Goal: Transaction & Acquisition: Book appointment/travel/reservation

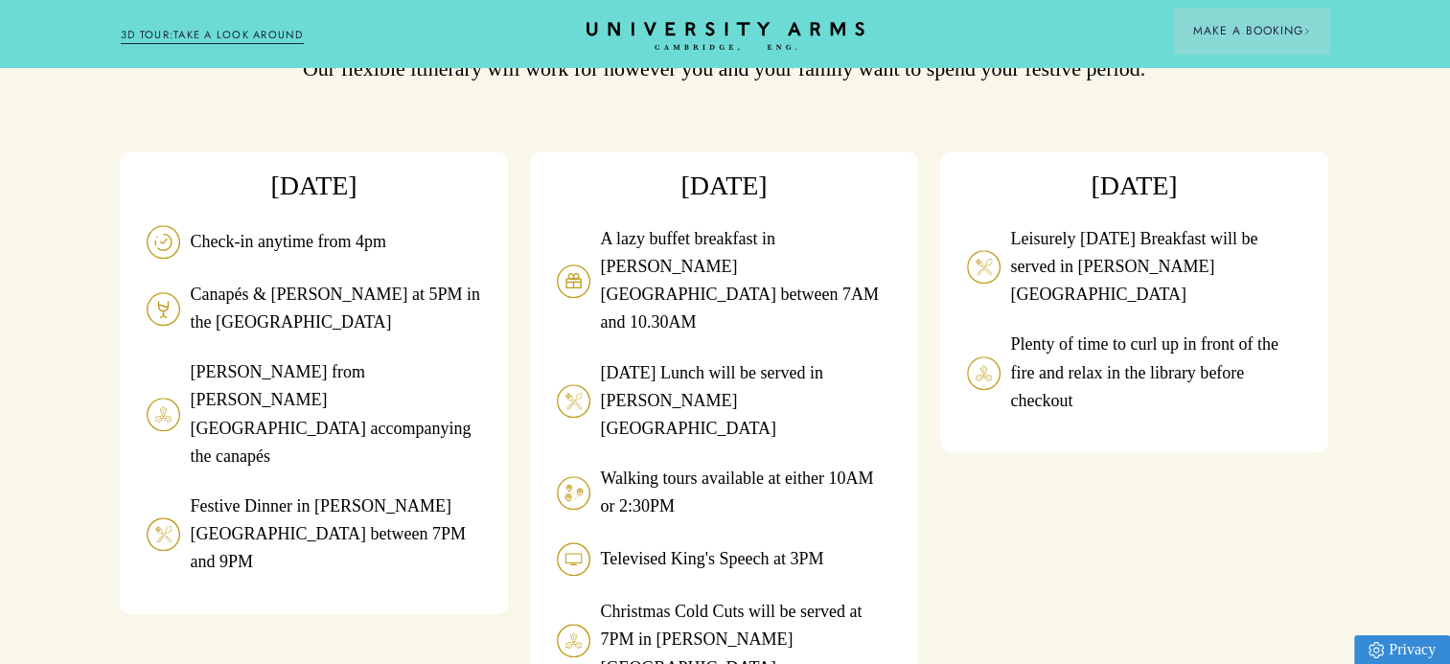
scroll to position [1770, 4]
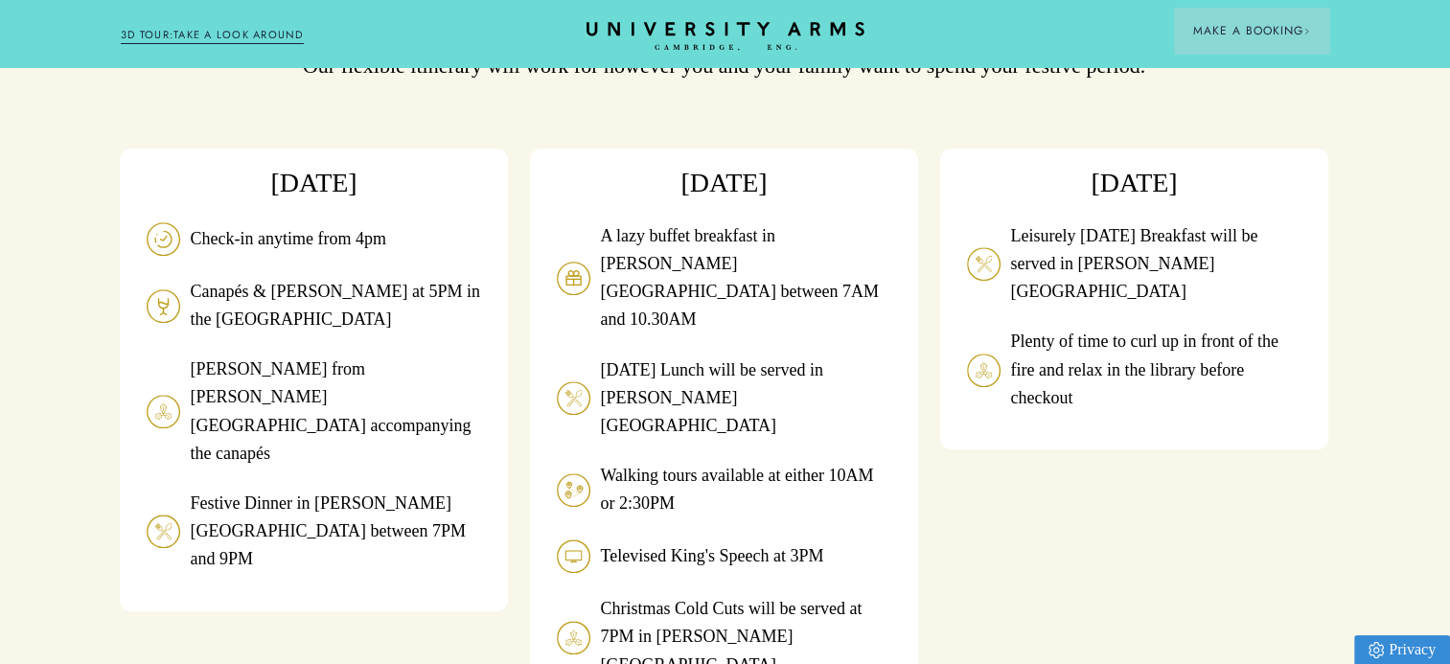
click at [511, 443] on div "[DATE] Check-in anytime from 4pm Canapés & [PERSON_NAME] at 5PM in the Drawing …" at bounding box center [724, 431] width 1208 height 567
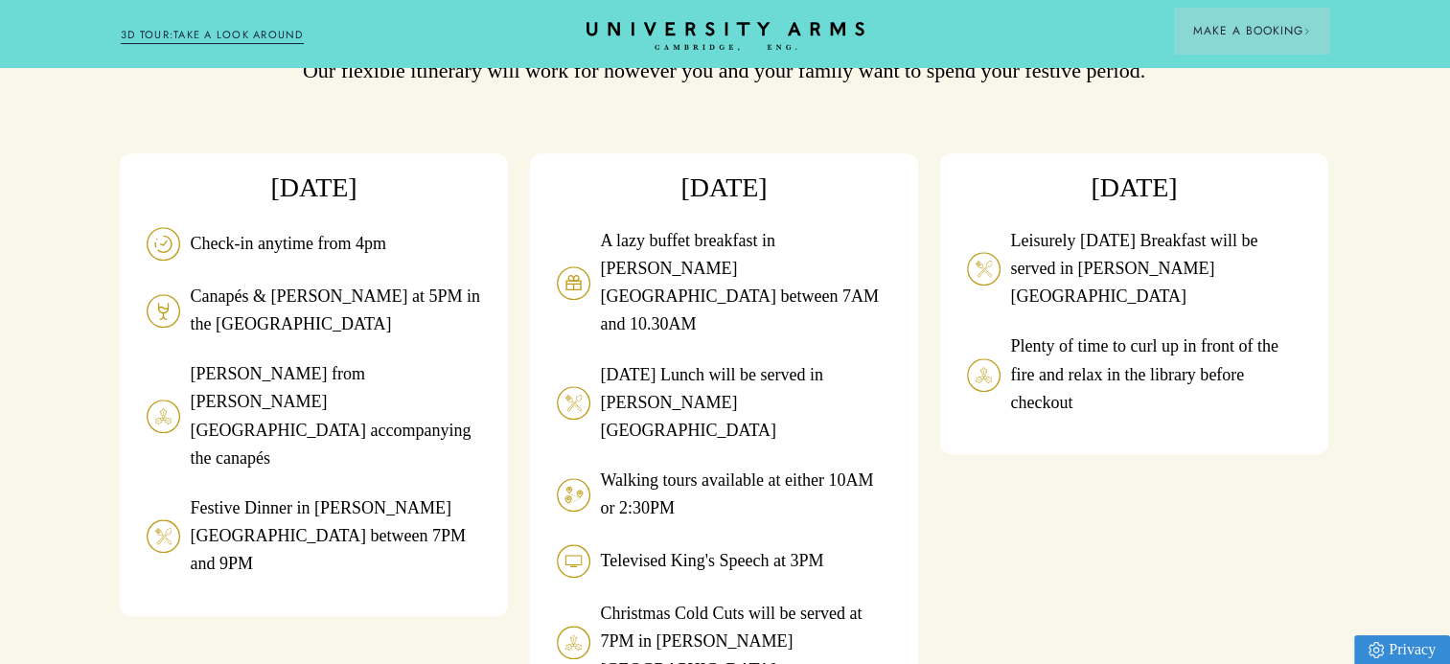
scroll to position [1763, 4]
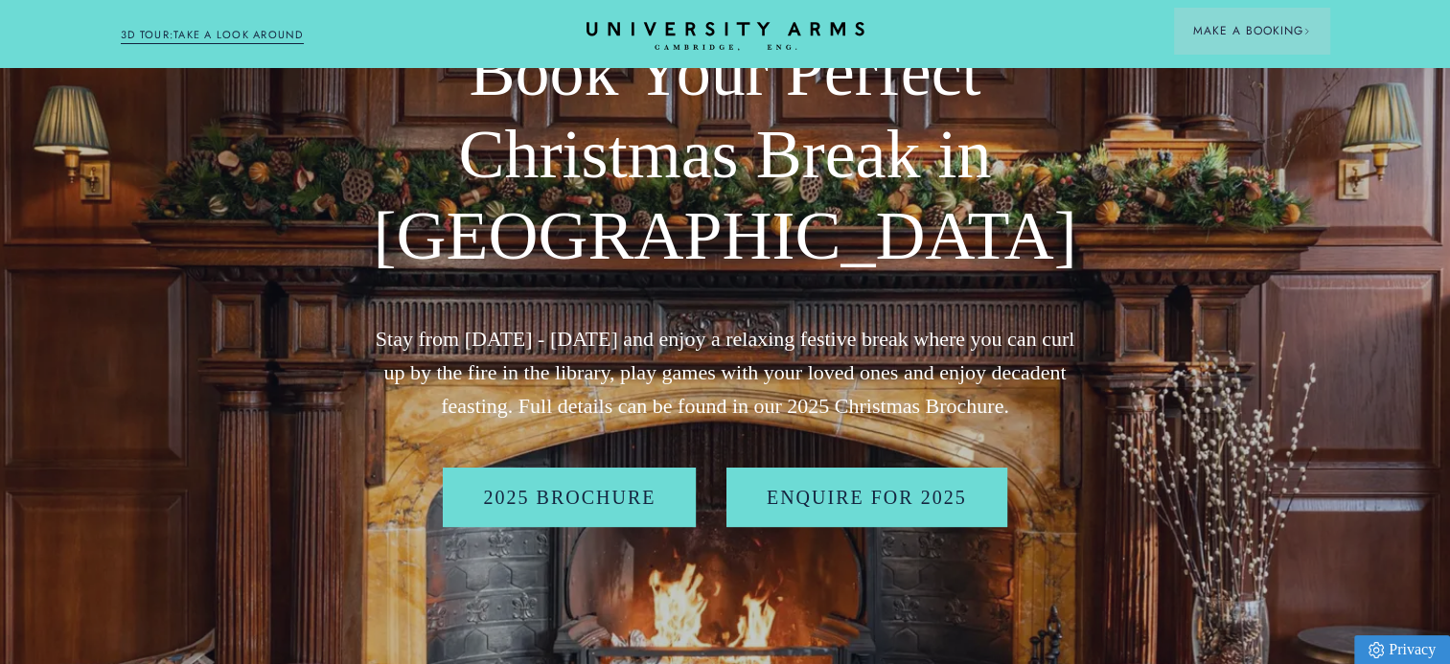
scroll to position [146, 0]
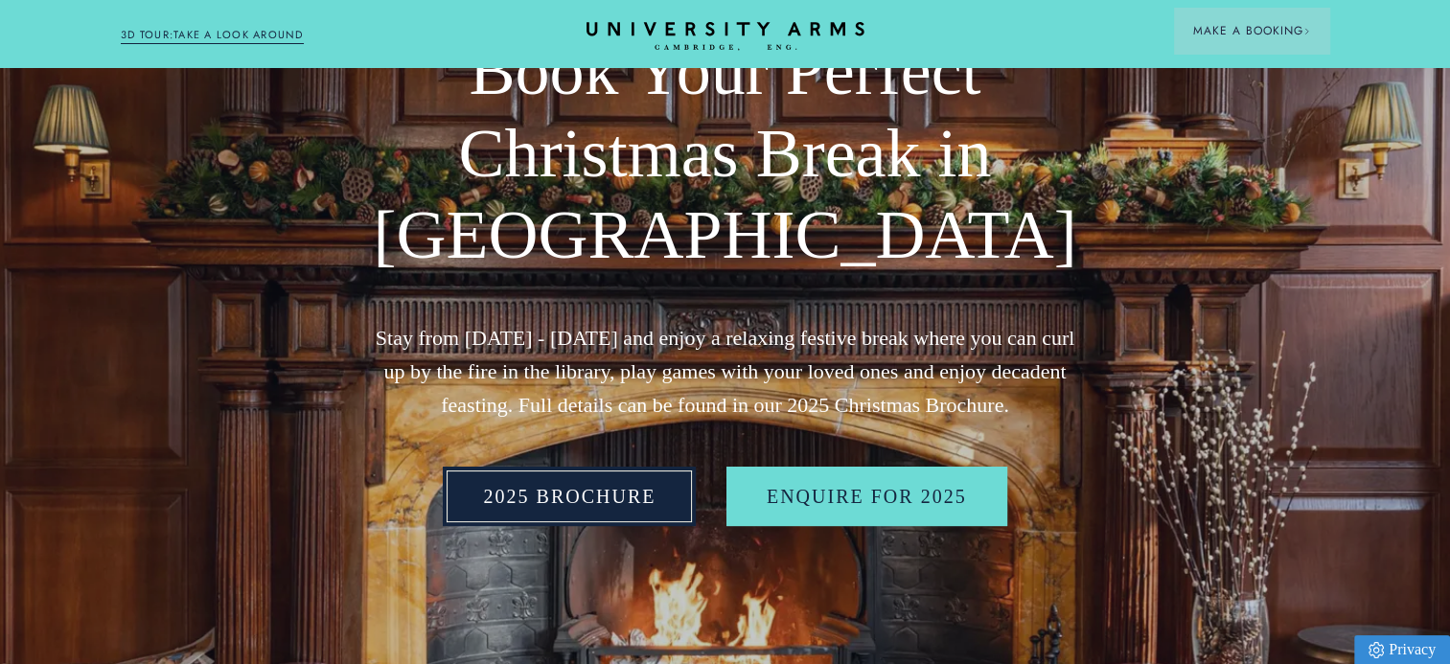
click at [631, 491] on link "2025 BROCHURE" at bounding box center [569, 496] width 253 height 59
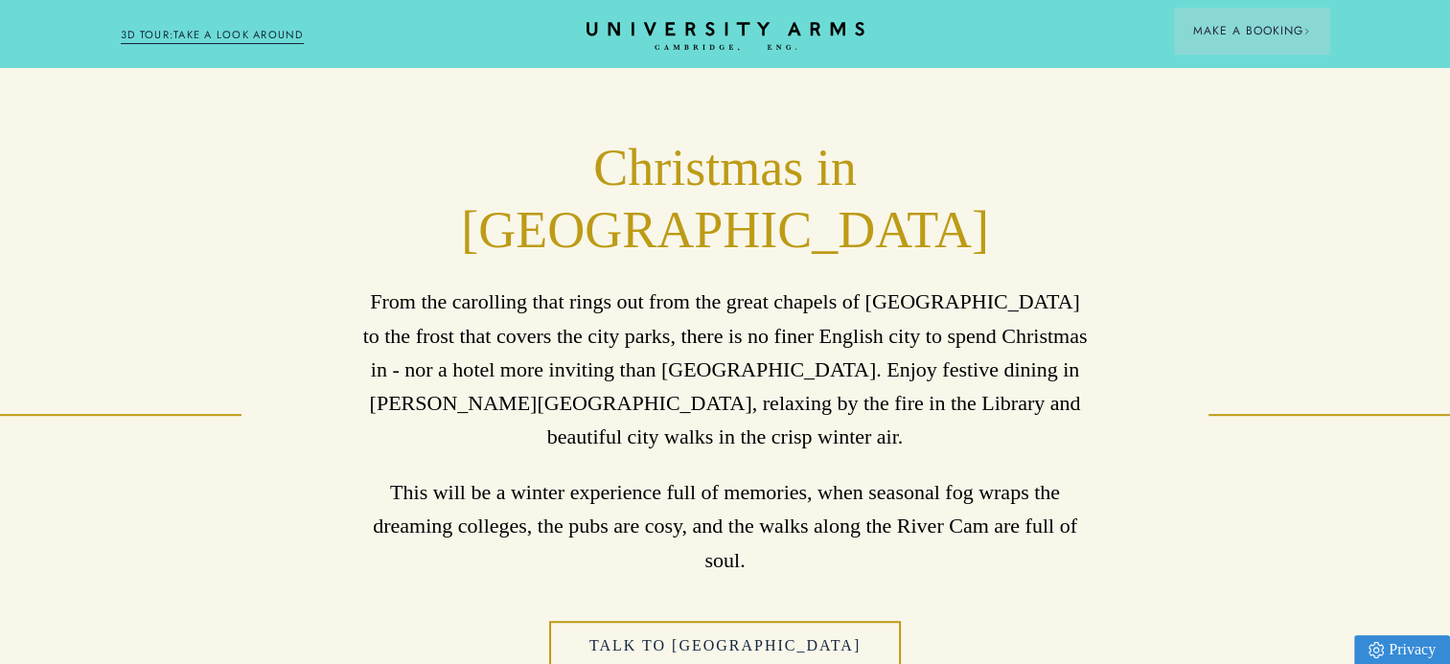
scroll to position [885, 0]
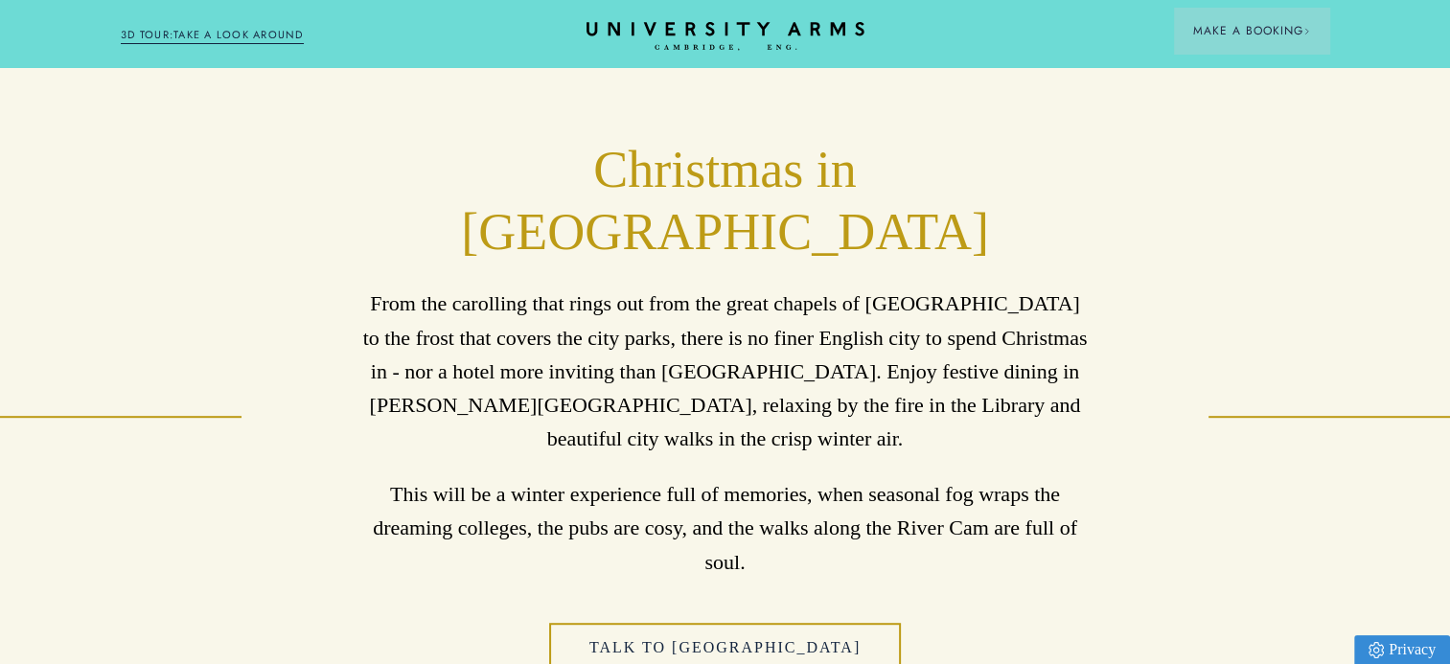
click at [912, 477] on p "This will be a winter experience full of memories, when seasonal fog wraps the …" at bounding box center [724, 528] width 725 height 102
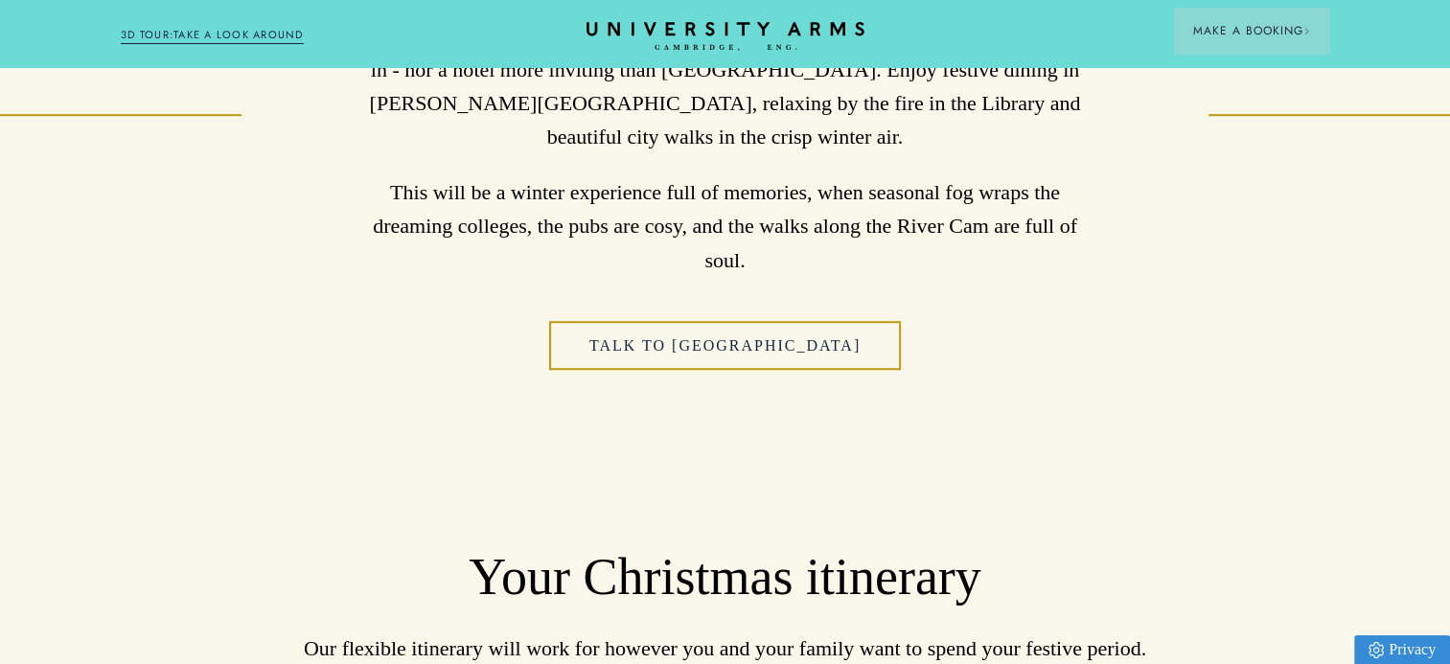
scroll to position [1184, 0]
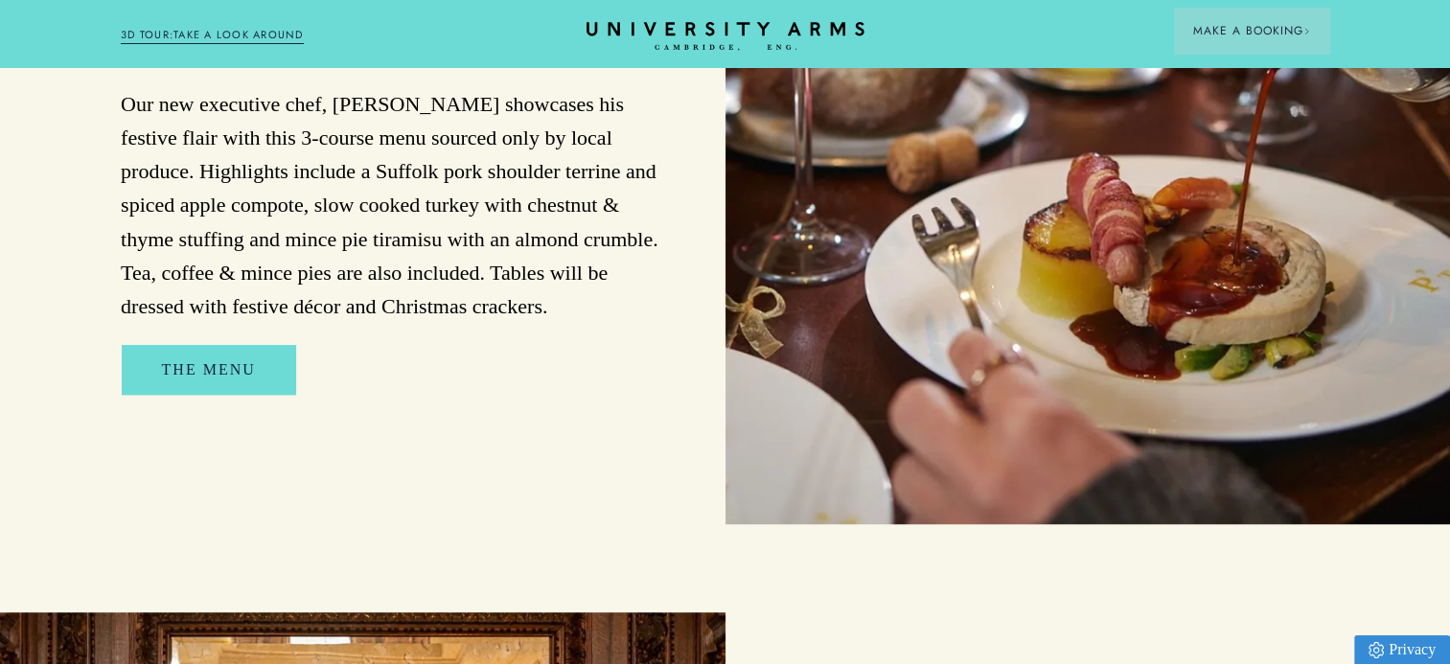
scroll to position [1450, 3]
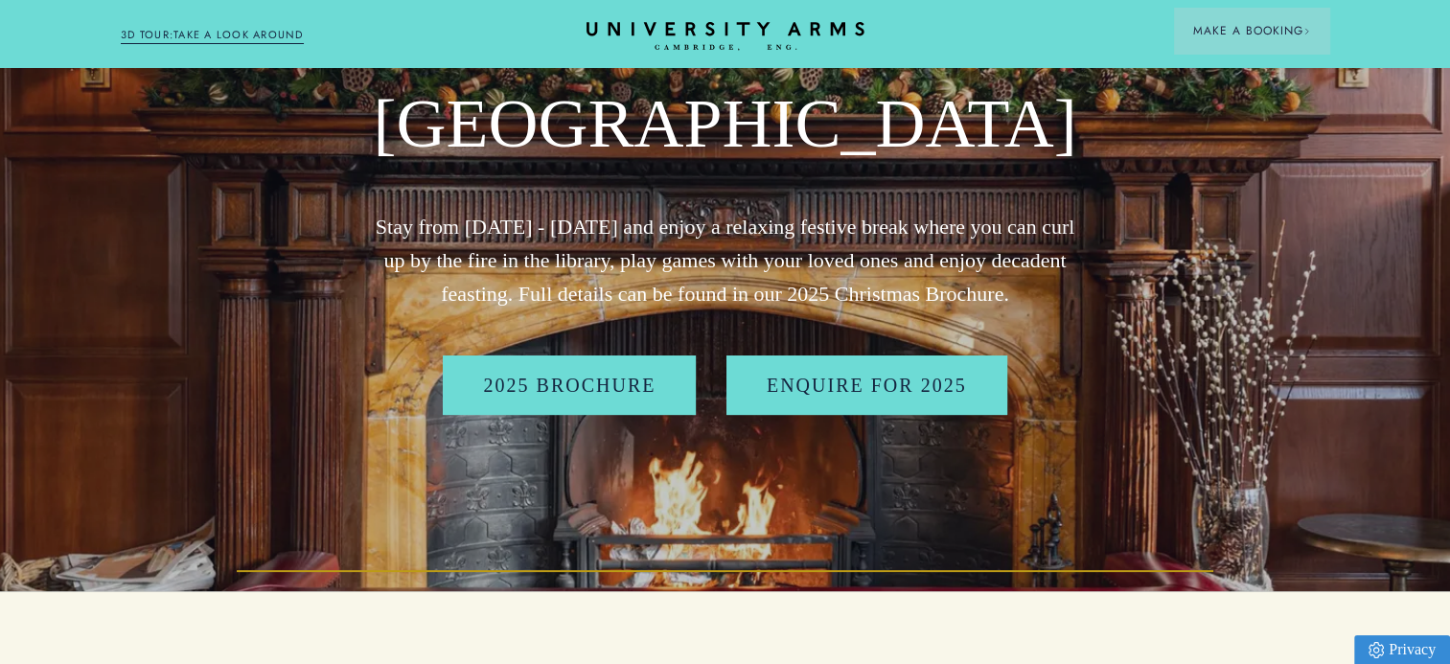
scroll to position [259, 0]
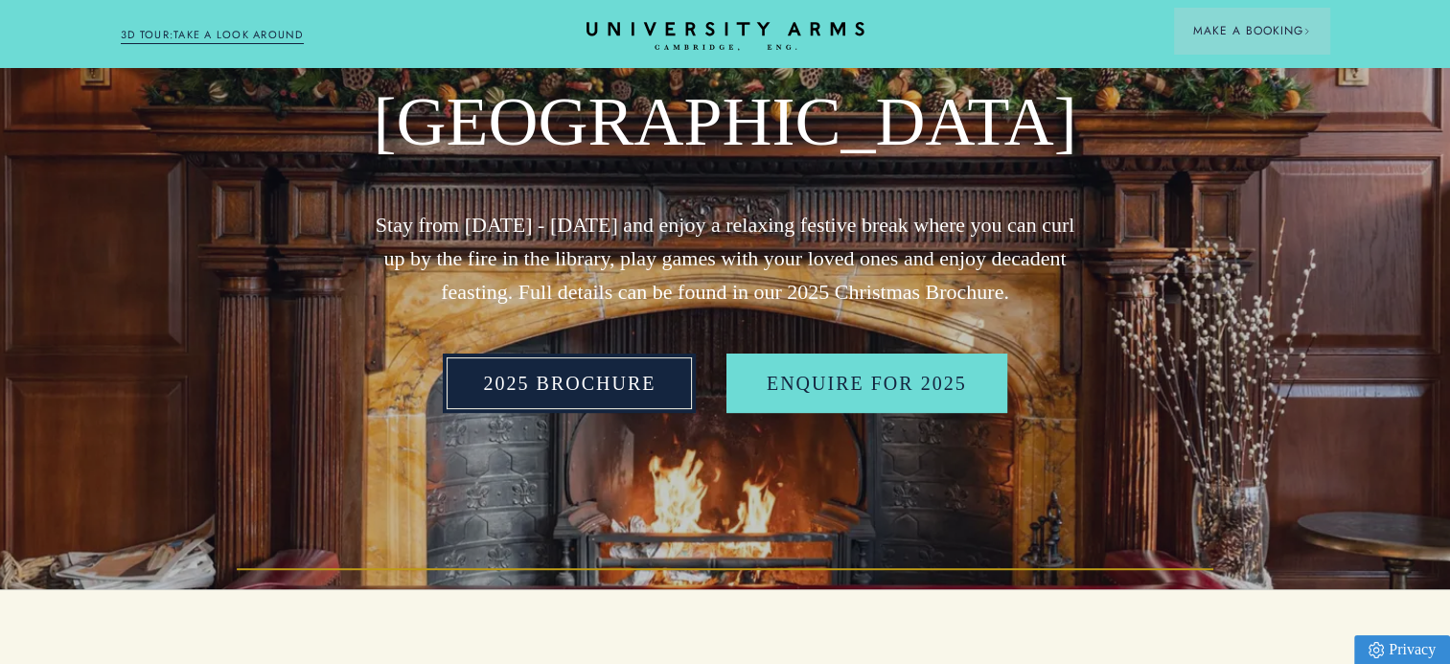
click at [598, 373] on link "2025 BROCHURE" at bounding box center [569, 383] width 253 height 59
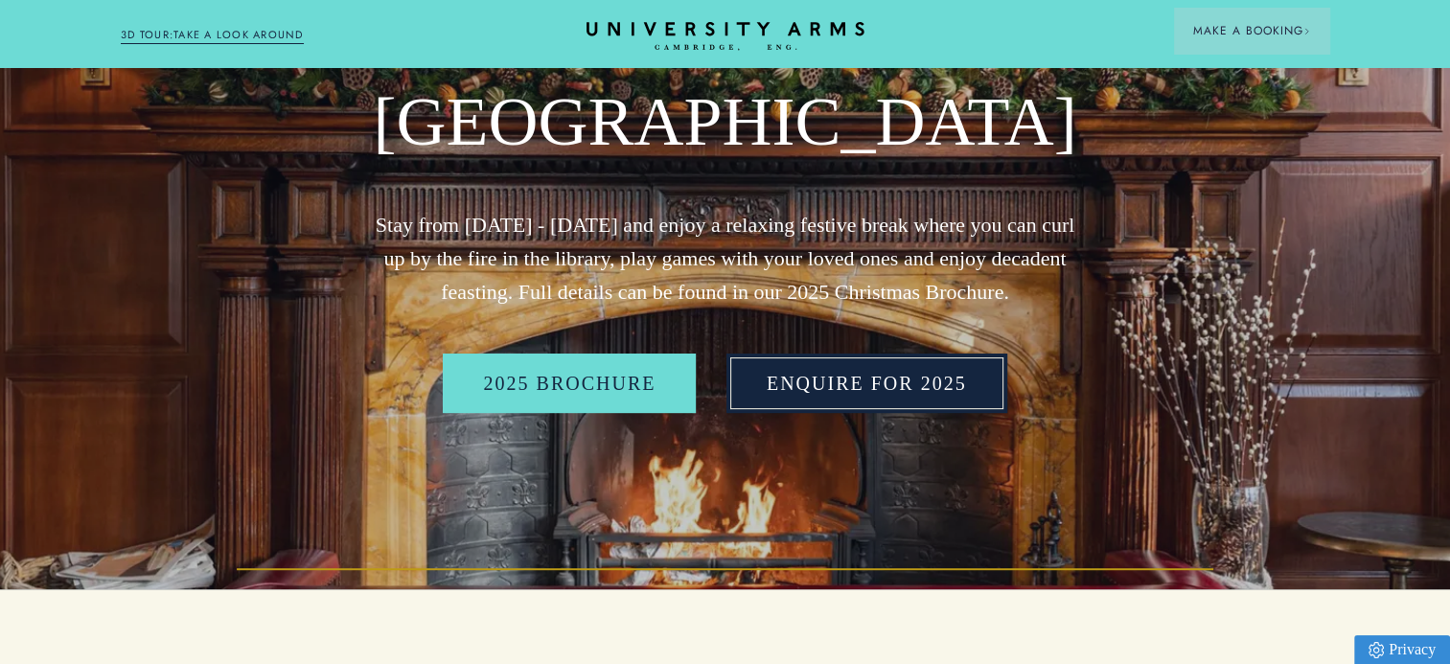
click at [883, 370] on link "Enquire for 2025" at bounding box center [866, 383] width 281 height 59
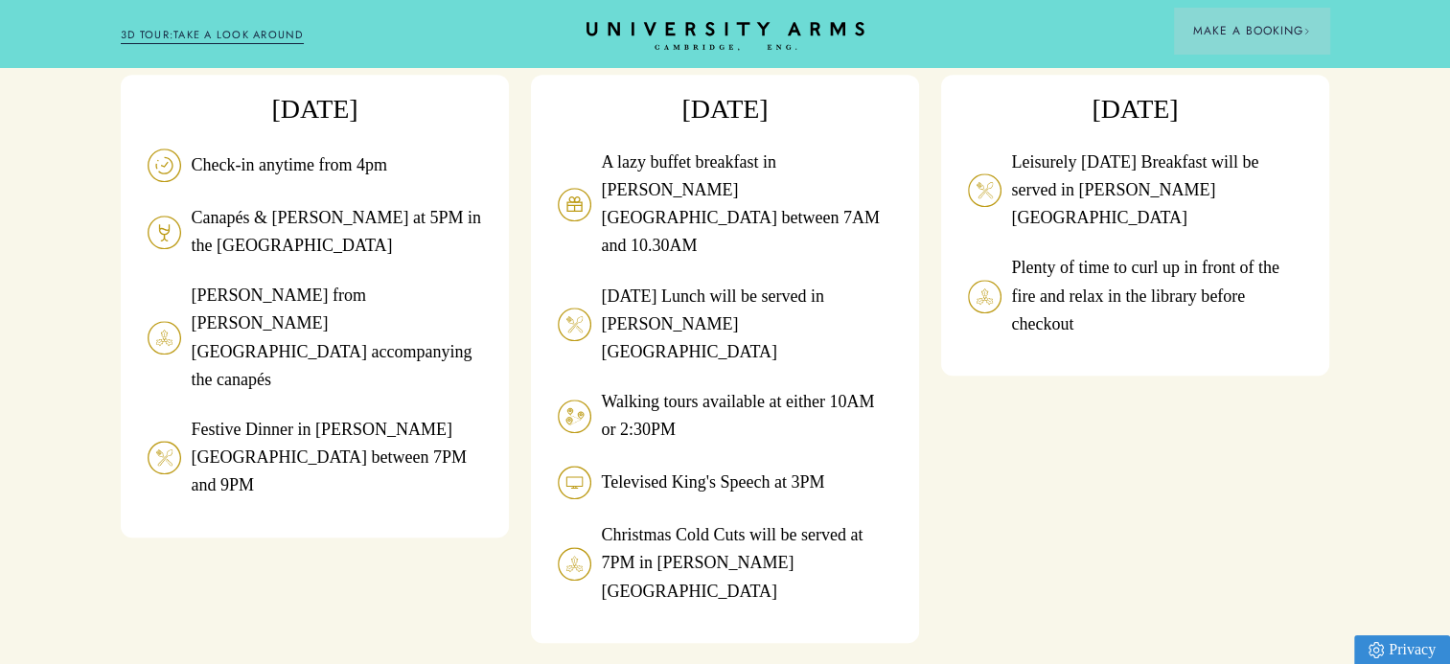
scroll to position [1843, 0]
